Goal: Task Accomplishment & Management: Use online tool/utility

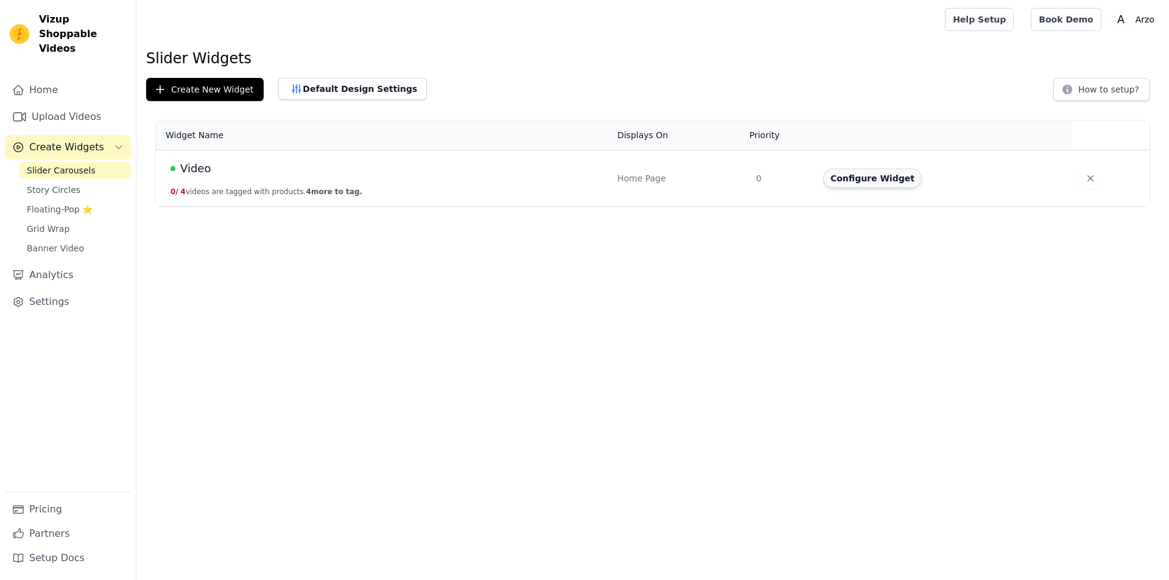
click at [840, 177] on button "Configure Widget" at bounding box center [872, 178] width 99 height 19
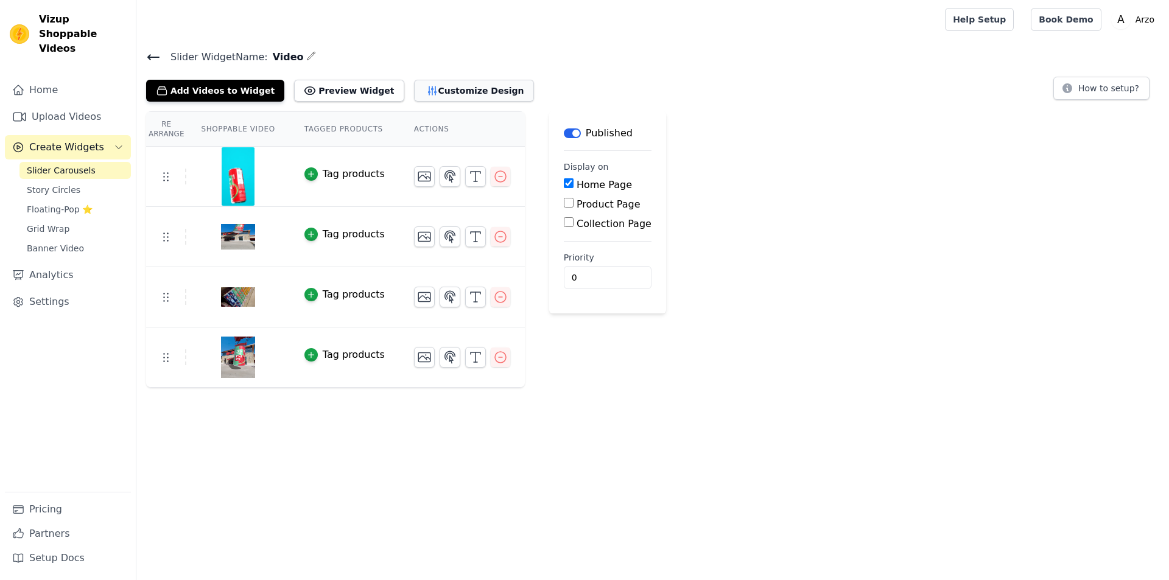
click at [436, 93] on button "Customize Design" at bounding box center [474, 91] width 120 height 22
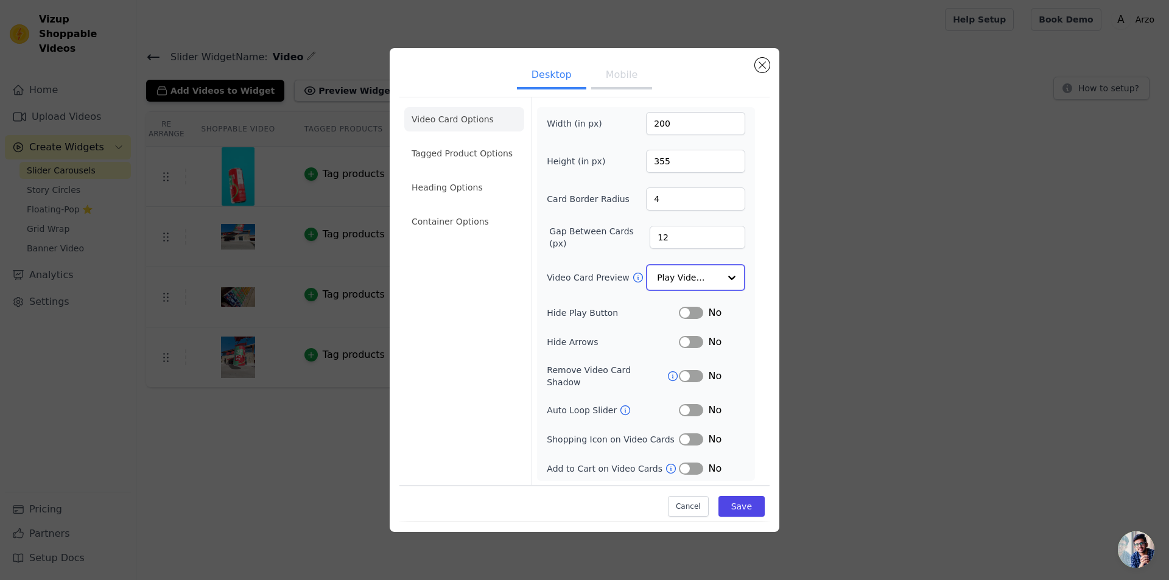
click at [679, 273] on input "Video Card Preview" at bounding box center [688, 277] width 63 height 24
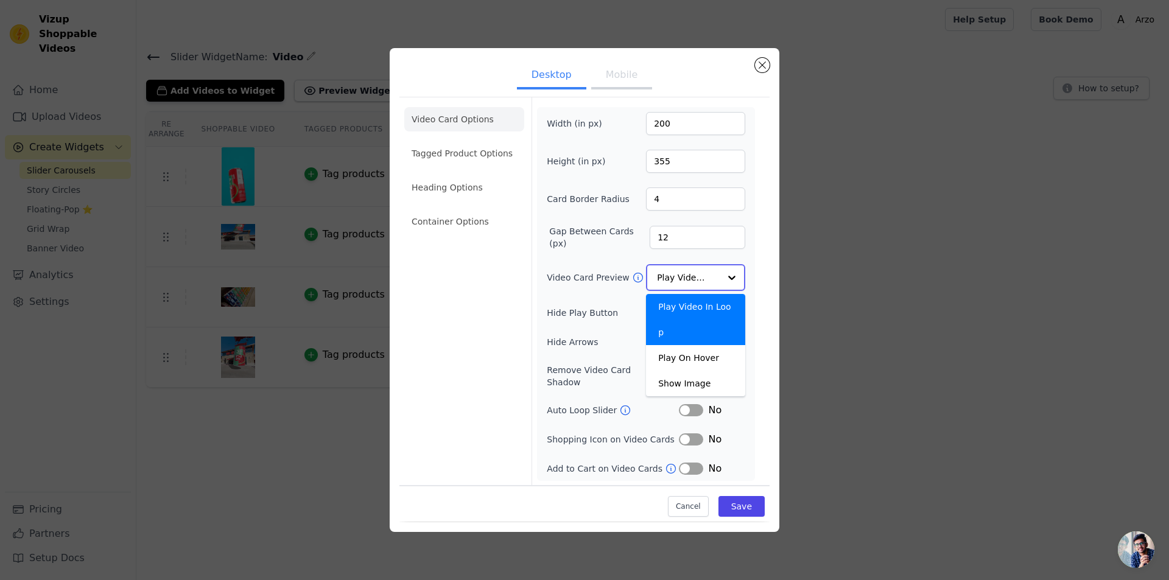
click at [679, 274] on input "Video Card Preview" at bounding box center [688, 277] width 63 height 24
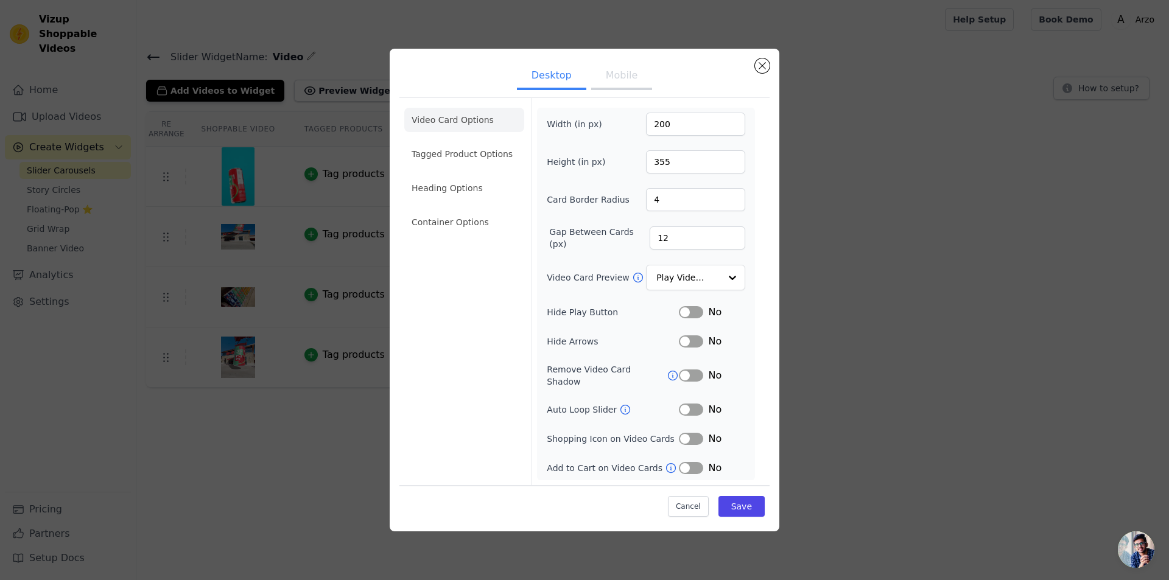
click at [699, 318] on button "Label" at bounding box center [691, 312] width 24 height 12
click at [695, 406] on button "Label" at bounding box center [691, 410] width 24 height 12
click at [740, 503] on button "Save" at bounding box center [741, 506] width 46 height 21
